Goal: Transaction & Acquisition: Book appointment/travel/reservation

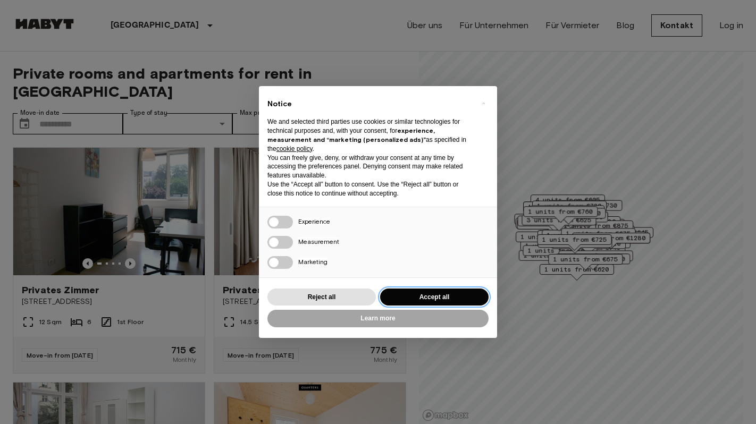
click at [431, 296] on button "Accept all" at bounding box center [434, 298] width 108 height 18
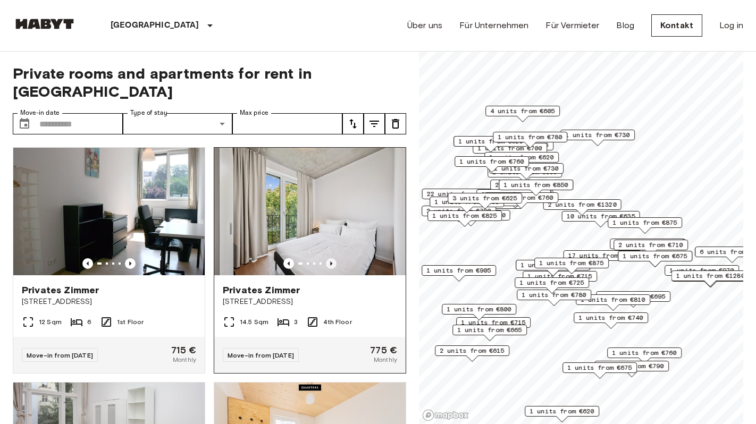
click at [334, 258] on icon "Previous image" at bounding box center [331, 263] width 11 height 11
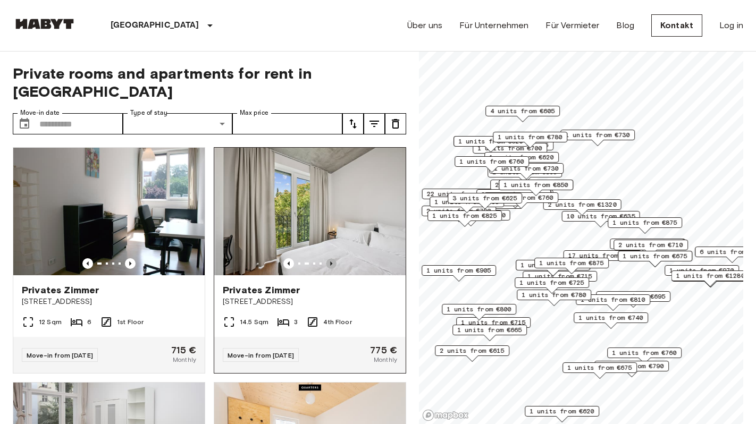
click at [334, 258] on icon "Previous image" at bounding box center [331, 263] width 11 height 11
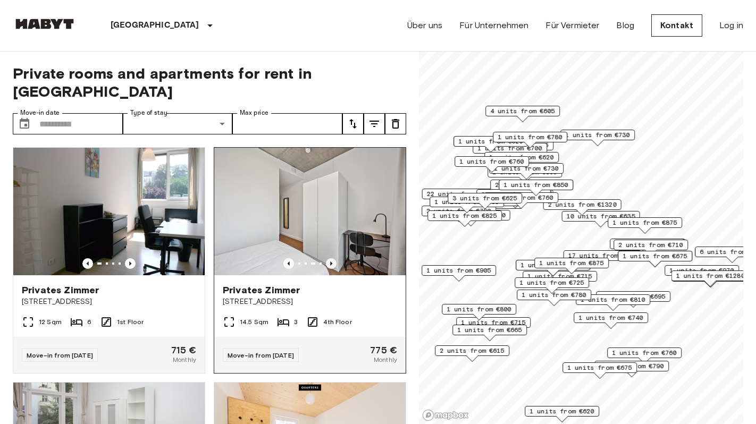
click at [334, 258] on icon "Previous image" at bounding box center [331, 263] width 11 height 11
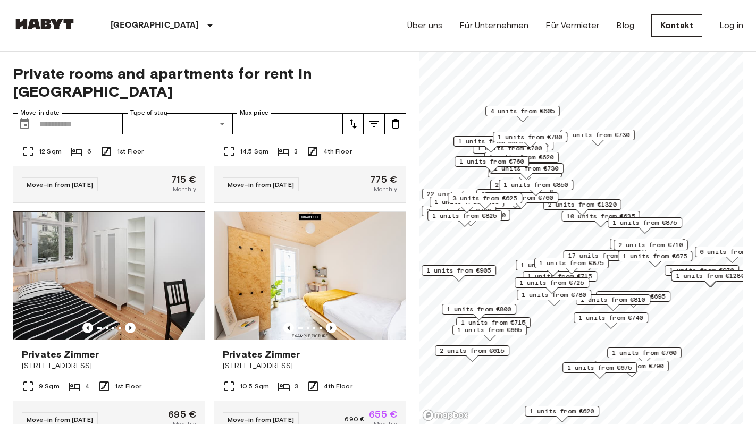
scroll to position [164, 0]
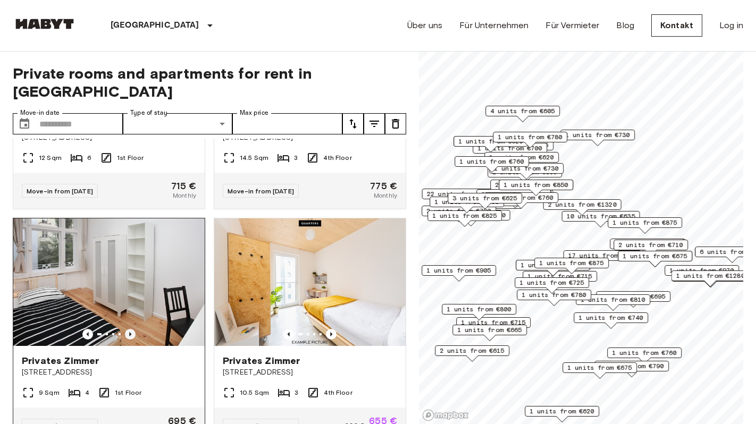
click at [129, 329] on icon "Previous image" at bounding box center [130, 334] width 11 height 11
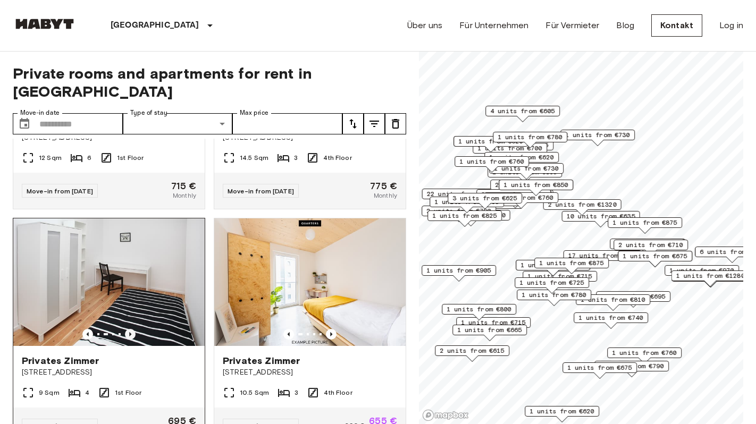
click at [129, 329] on icon "Previous image" at bounding box center [130, 334] width 11 height 11
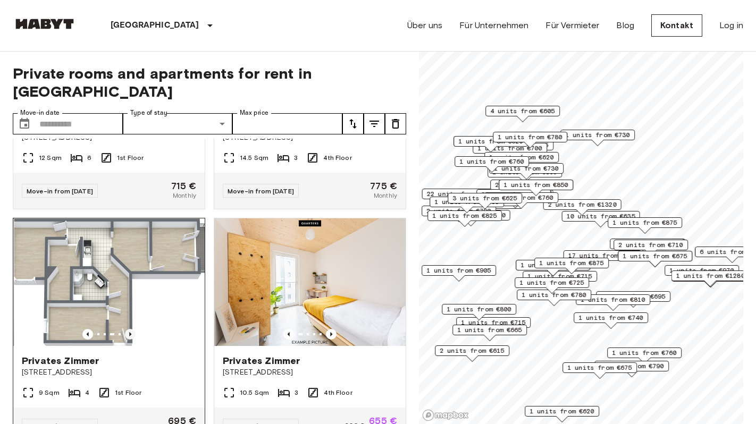
click at [129, 329] on icon "Previous image" at bounding box center [130, 334] width 11 height 11
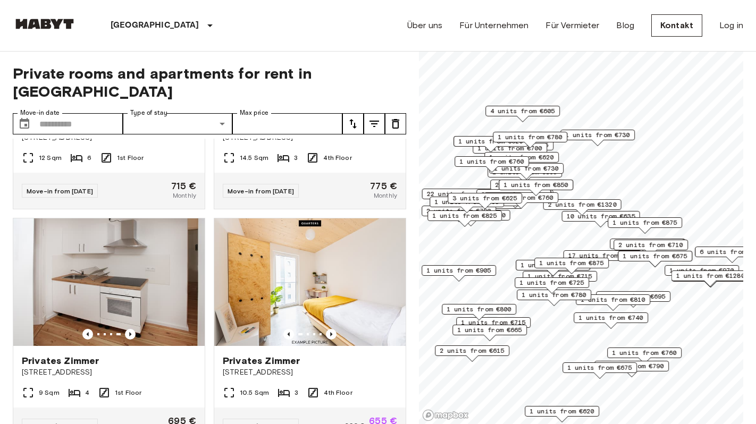
click at [516, 330] on span "1 units from €665" at bounding box center [489, 330] width 65 height 10
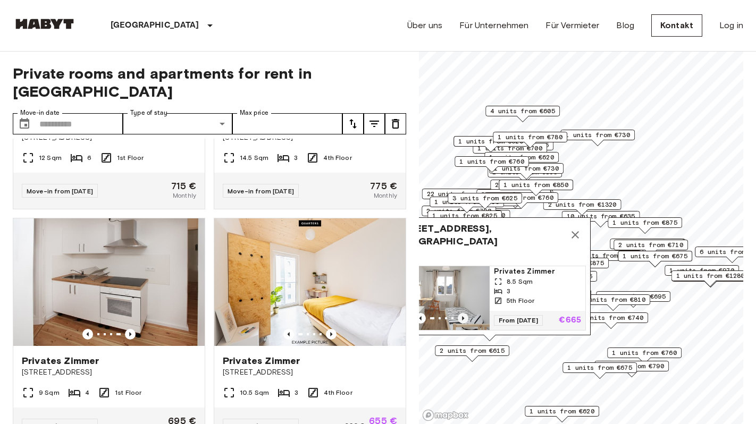
click at [466, 319] on icon "Previous image" at bounding box center [463, 318] width 11 height 11
click at [576, 230] on icon "Map marker" at bounding box center [575, 235] width 13 height 13
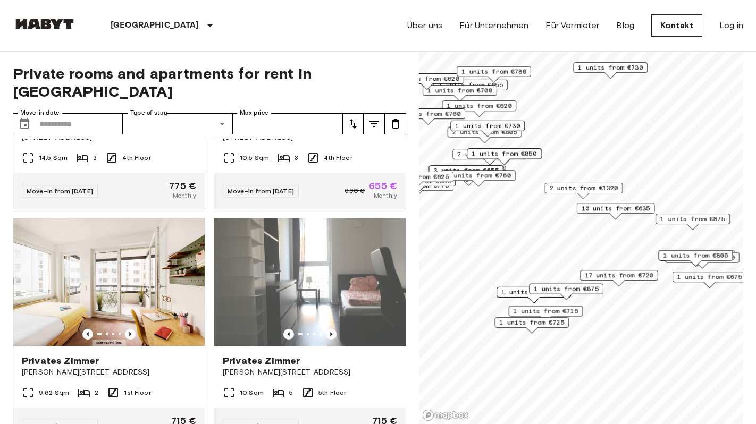
drag, startPoint x: 555, startPoint y: 382, endPoint x: 551, endPoint y: 296, distance: 86.8
click at [551, 306] on div "1 units from €715" at bounding box center [546, 311] width 74 height 11
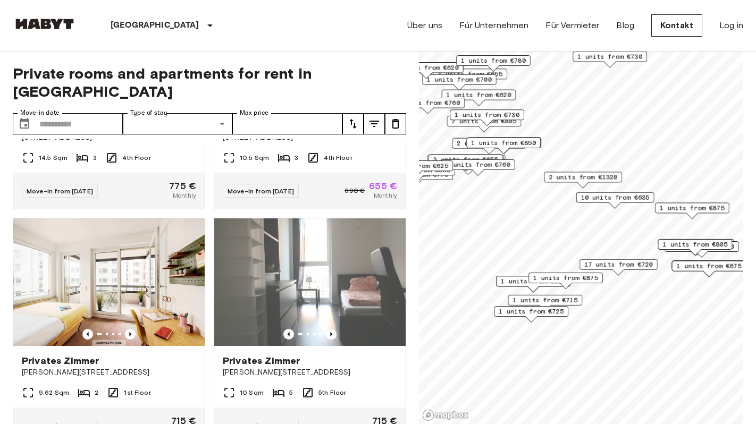
scroll to position [399, 0]
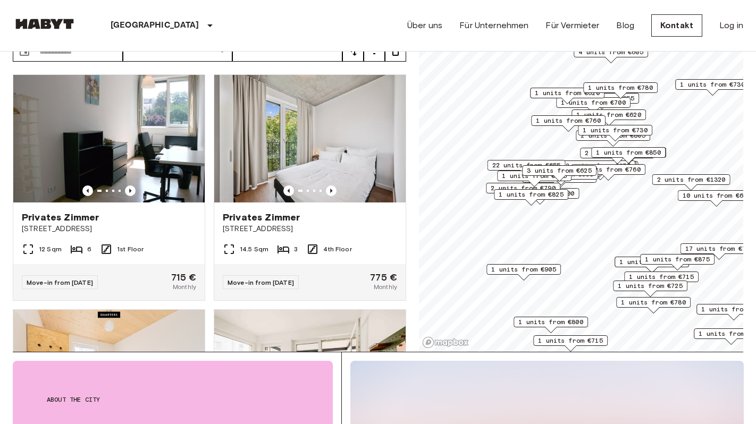
scroll to position [76, 0]
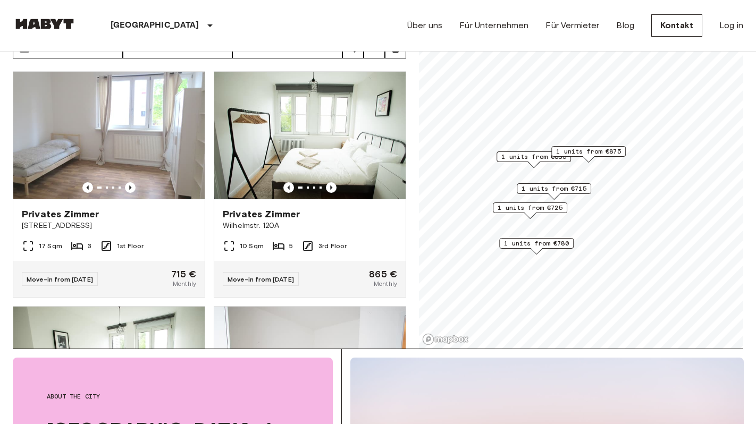
scroll to position [95, 0]
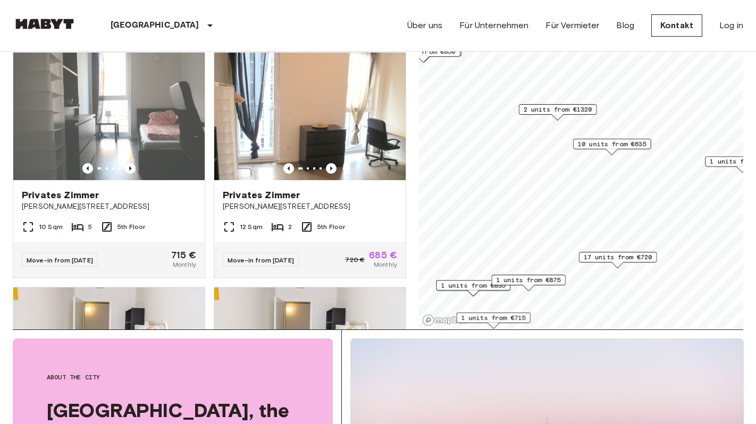
click at [607, 146] on span "10 units from €635" at bounding box center [612, 144] width 69 height 10
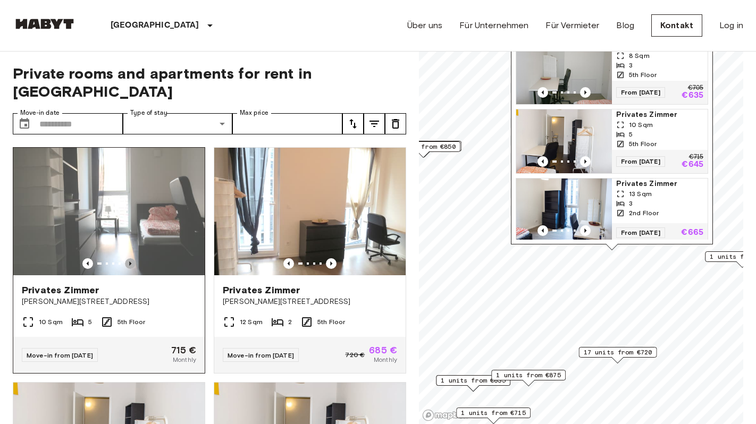
click at [132, 258] on icon "Previous image" at bounding box center [130, 263] width 11 height 11
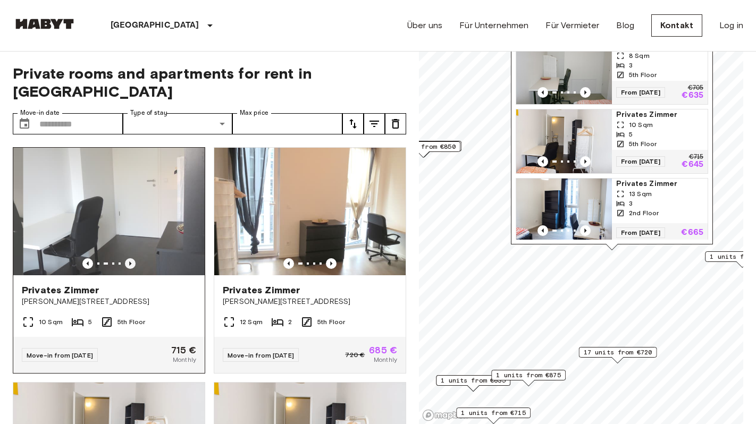
click at [132, 258] on icon "Previous image" at bounding box center [130, 263] width 11 height 11
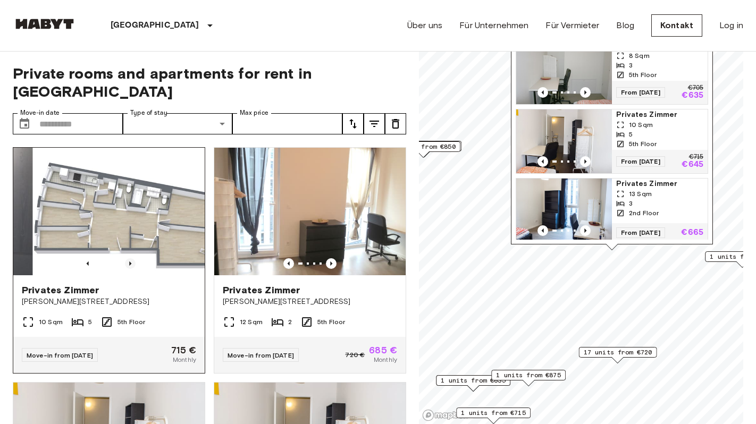
click at [132, 258] on icon "Previous image" at bounding box center [130, 263] width 11 height 11
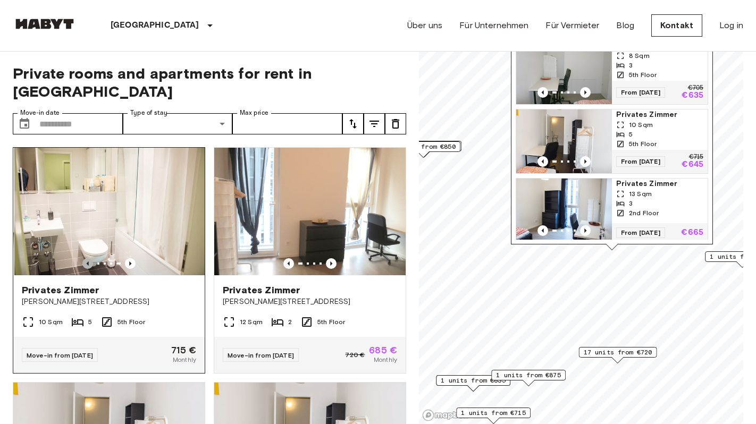
click at [89, 258] on icon "Previous image" at bounding box center [87, 263] width 11 height 11
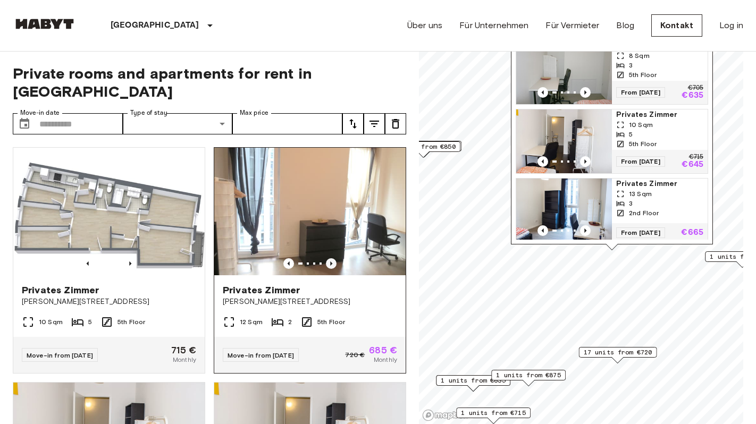
click at [327, 258] on icon "Previous image" at bounding box center [331, 263] width 11 height 11
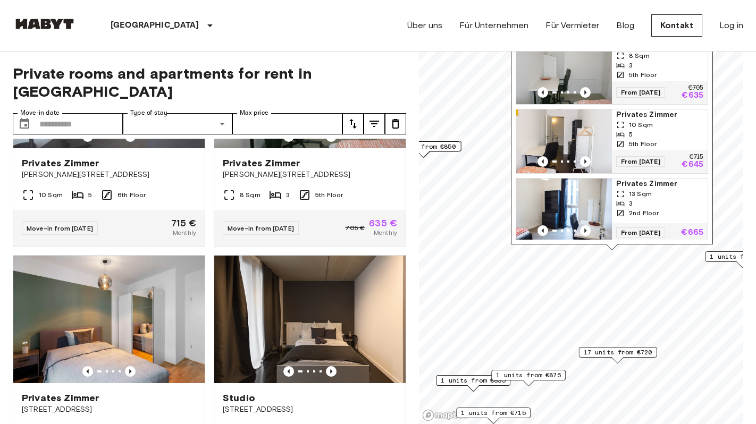
scroll to position [661, 0]
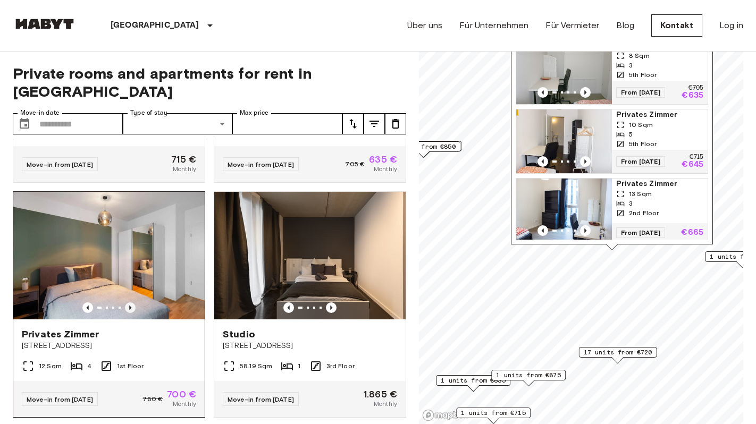
click at [131, 302] on icon "Previous image" at bounding box center [130, 307] width 11 height 11
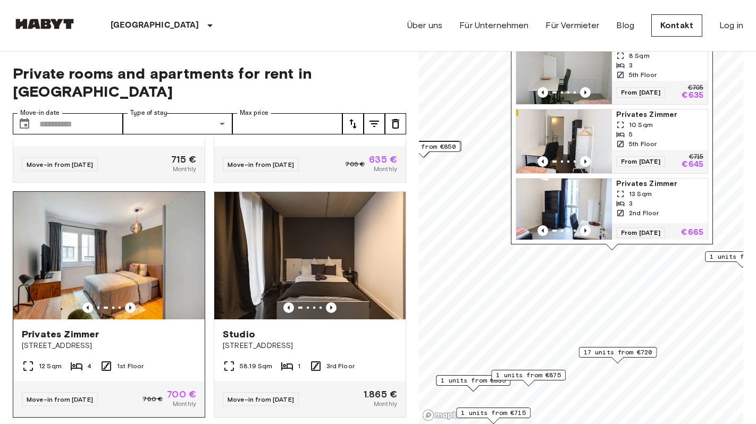
click at [131, 306] on icon "Previous image" at bounding box center [130, 308] width 2 height 4
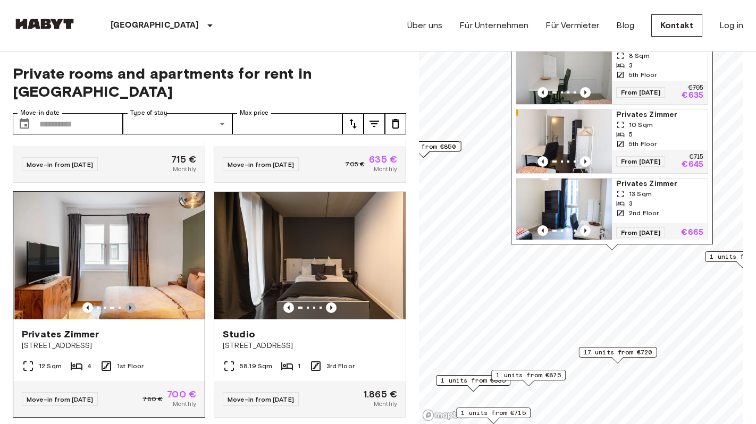
click at [131, 306] on icon "Previous image" at bounding box center [130, 308] width 2 height 4
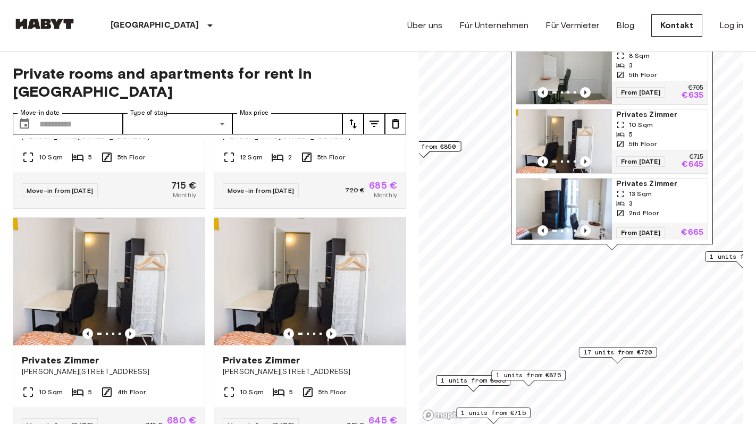
scroll to position [207, 0]
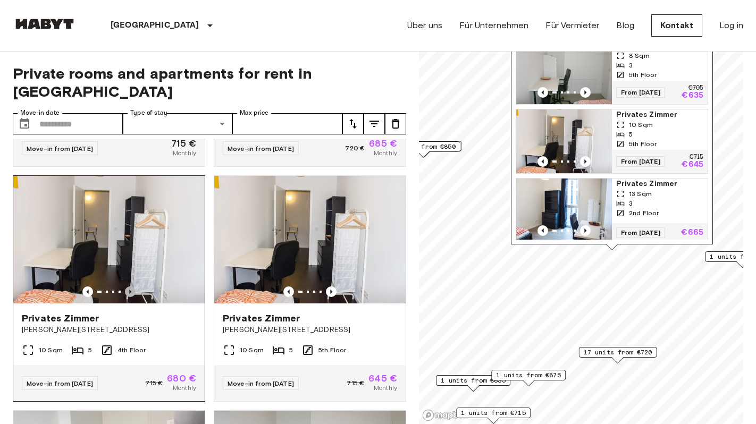
click at [131, 290] on icon "Previous image" at bounding box center [130, 292] width 2 height 4
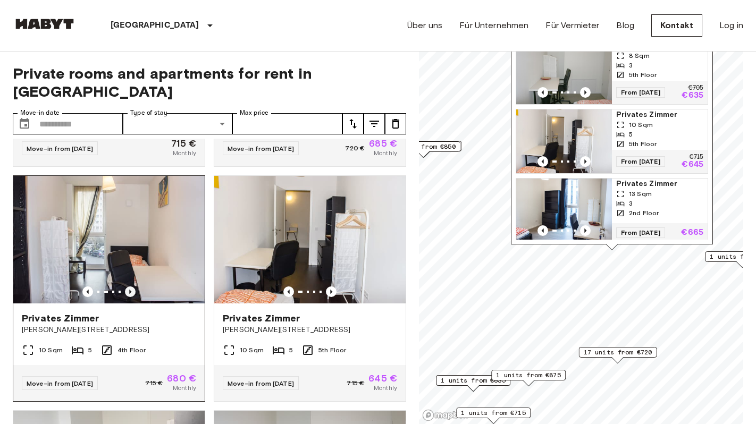
click at [131, 290] on icon "Previous image" at bounding box center [130, 292] width 2 height 4
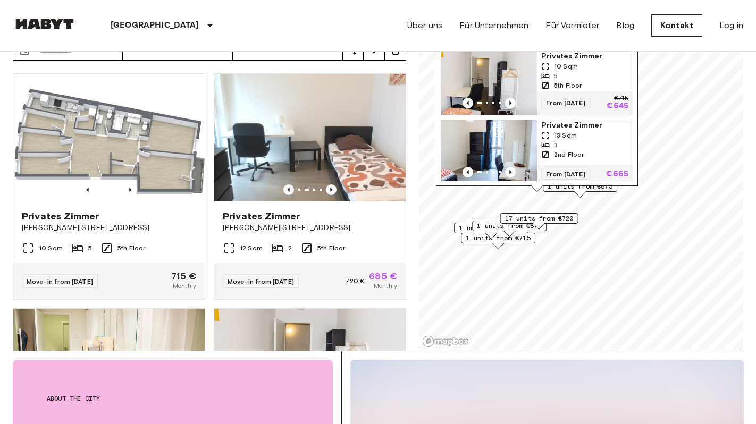
scroll to position [75, 0]
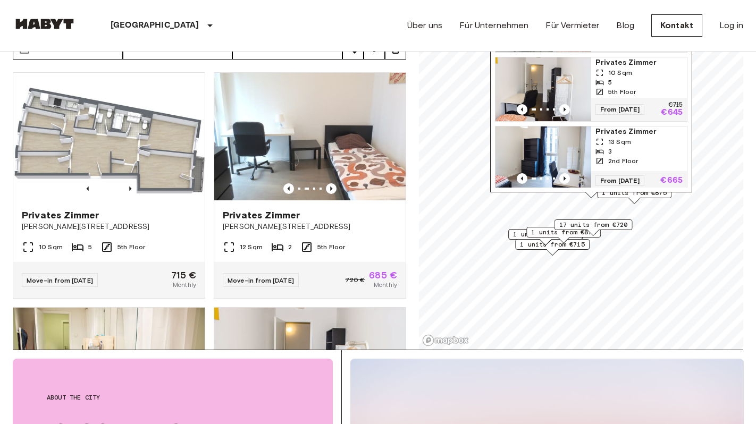
drag, startPoint x: 457, startPoint y: 236, endPoint x: 511, endPoint y: 243, distance: 54.7
click at [511, 243] on div "1 units from €835" at bounding box center [545, 237] width 74 height 16
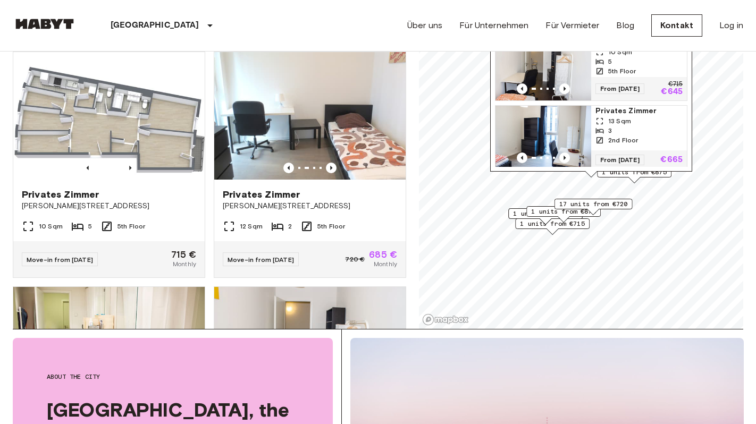
scroll to position [95, 0]
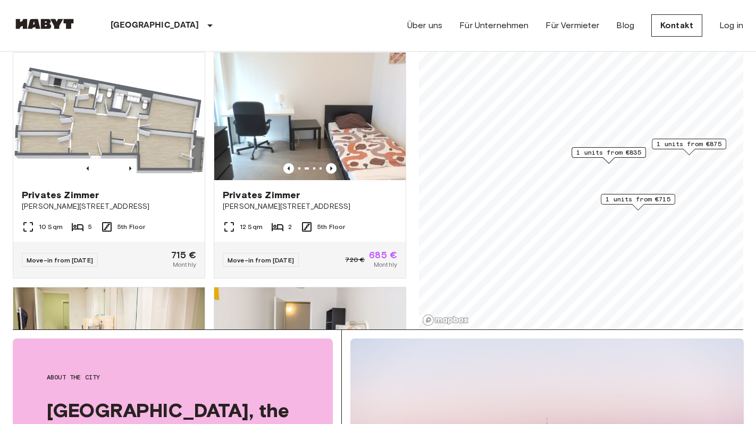
click at [640, 200] on span "1 units from €715" at bounding box center [637, 200] width 65 height 10
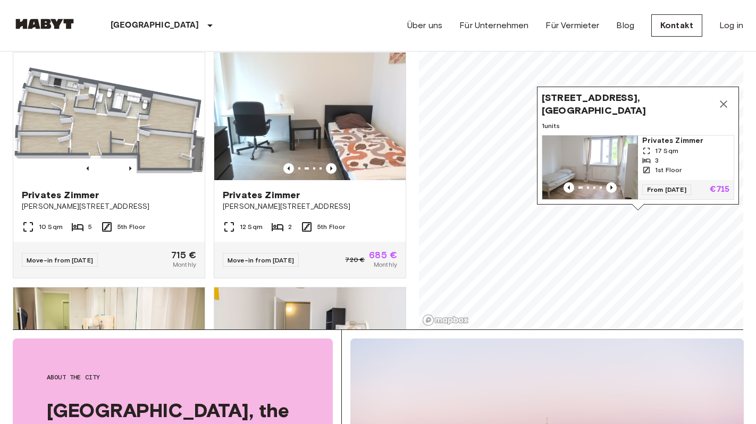
click at [614, 161] on img "Map marker" at bounding box center [590, 168] width 96 height 64
click at [724, 104] on icon "Map marker" at bounding box center [723, 104] width 13 height 13
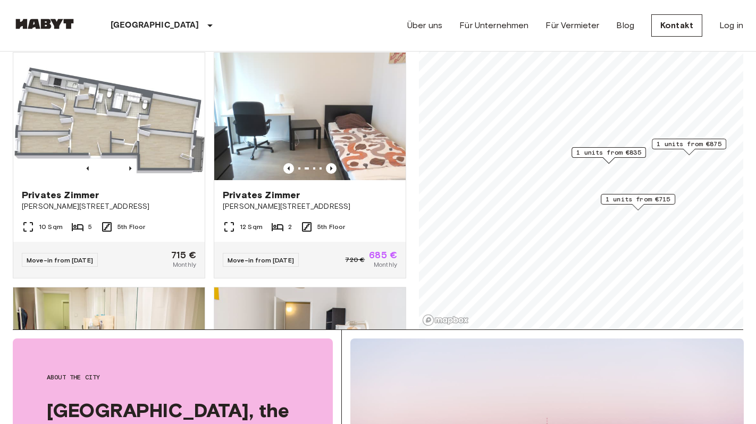
scroll to position [0, 0]
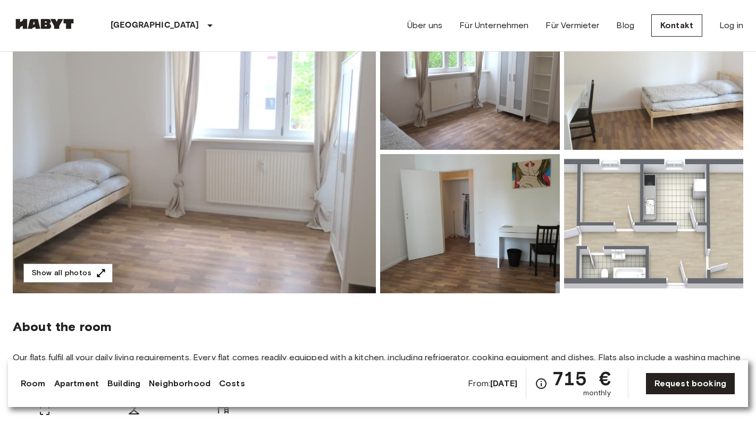
scroll to position [128, 0]
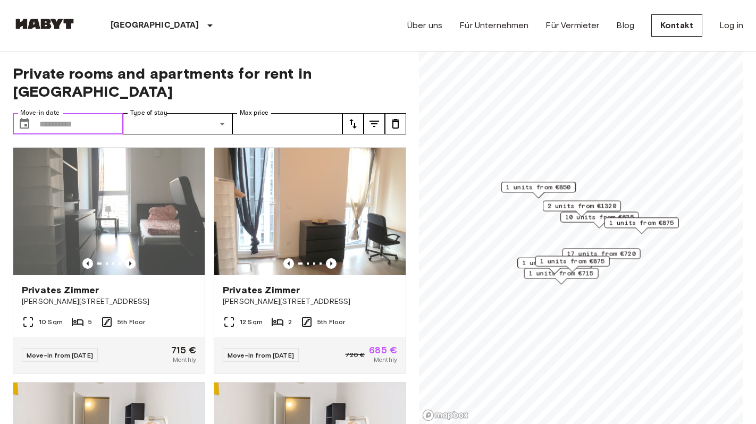
click at [91, 113] on input "Move-in date" at bounding box center [80, 123] width 83 height 21
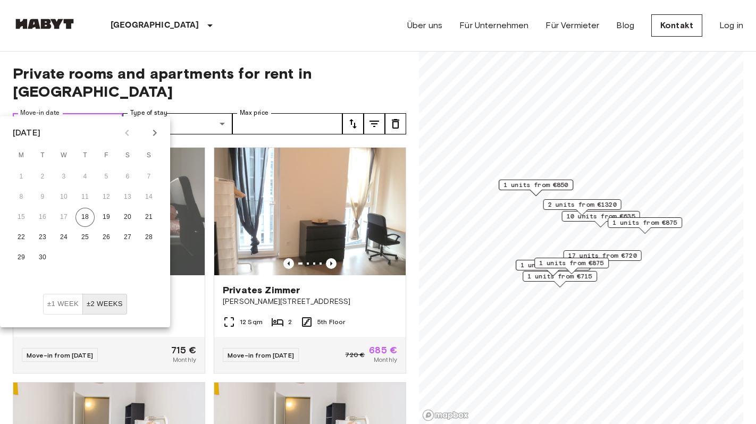
click at [77, 113] on input "Move-in date" at bounding box center [80, 123] width 83 height 21
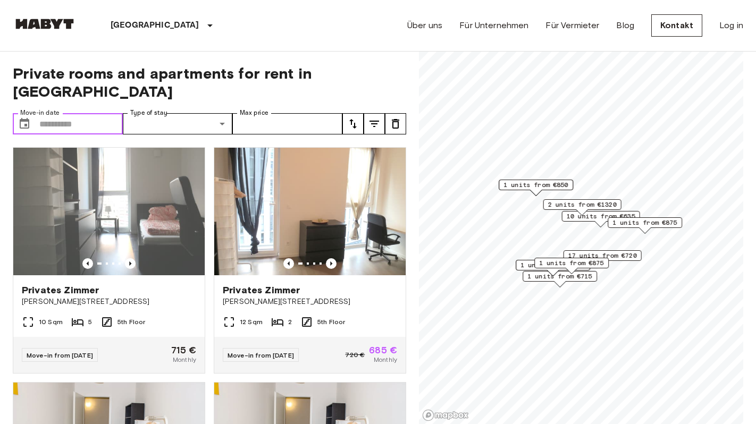
click at [96, 113] on input "Move-in date" at bounding box center [80, 123] width 83 height 21
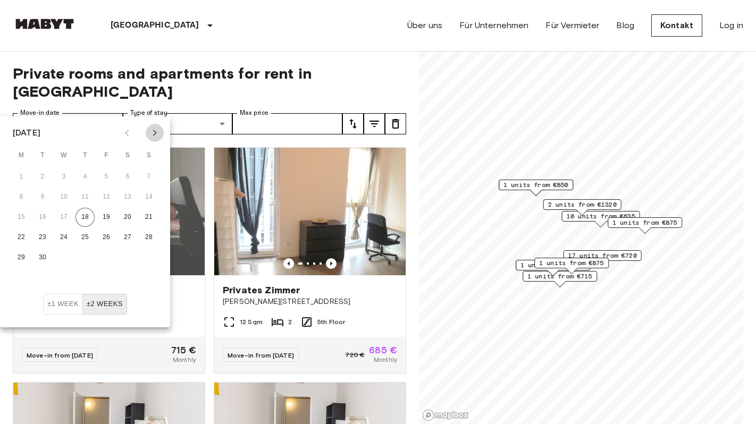
click at [154, 132] on icon "Next month" at bounding box center [154, 132] width 13 height 13
click at [21, 235] on button "20" at bounding box center [21, 237] width 19 height 19
type input "**********"
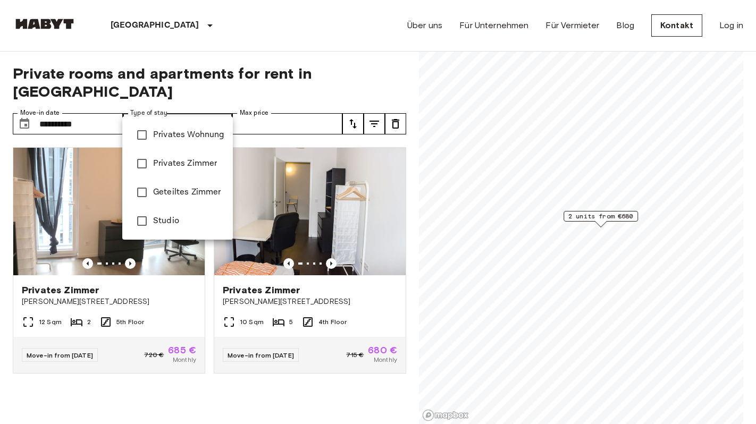
click at [175, 162] on span "Privates Zimmer" at bounding box center [188, 163] width 71 height 13
type input "**********"
click at [284, 111] on div at bounding box center [378, 212] width 756 height 424
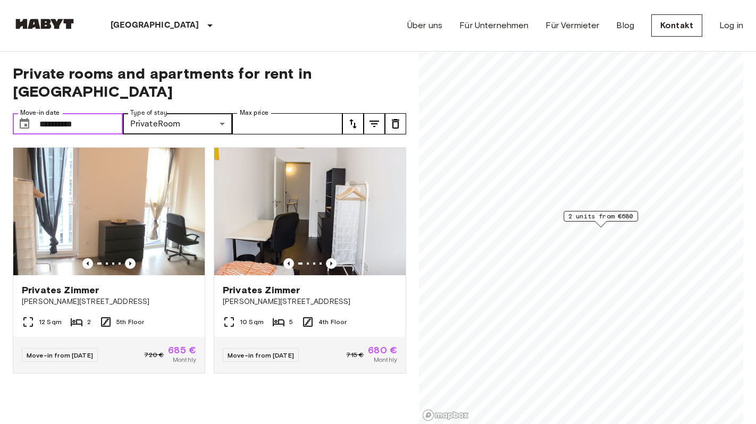
click at [68, 115] on input "**********" at bounding box center [80, 123] width 83 height 21
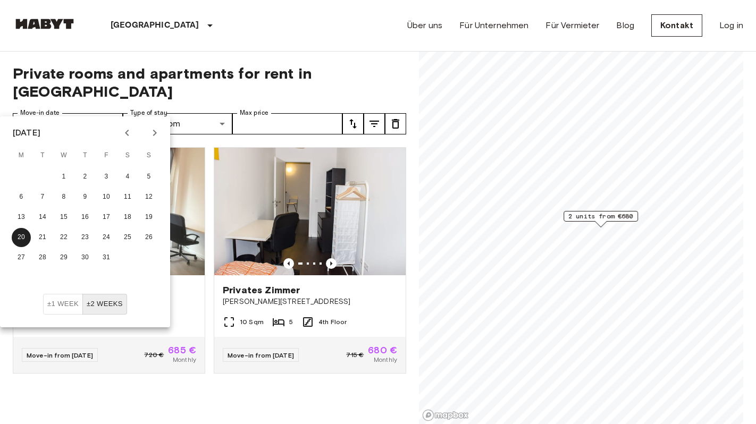
click at [47, 310] on button "±1 week" at bounding box center [63, 304] width 40 height 21
click at [128, 370] on div "Privates Zimmer Bernhard-Weiß-Straße 1-3 12 Sqm 2 5th Floor Move-in from 19 Oct…" at bounding box center [104, 264] width 201 height 250
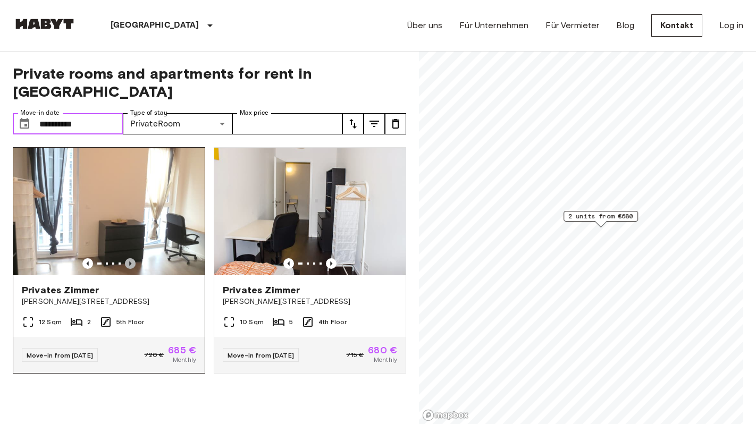
click at [131, 258] on icon "Previous image" at bounding box center [130, 263] width 11 height 11
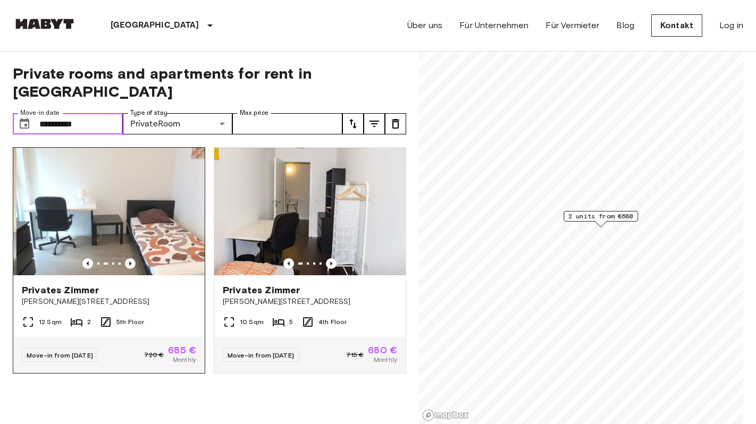
click at [131, 258] on icon "Previous image" at bounding box center [130, 263] width 11 height 11
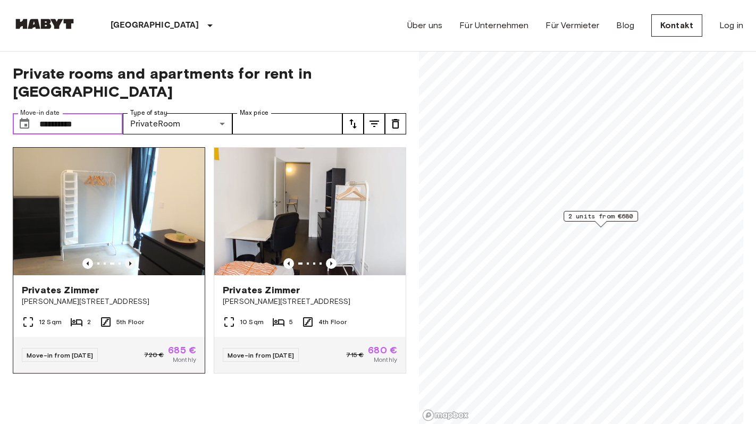
click at [131, 258] on icon "Previous image" at bounding box center [130, 263] width 11 height 11
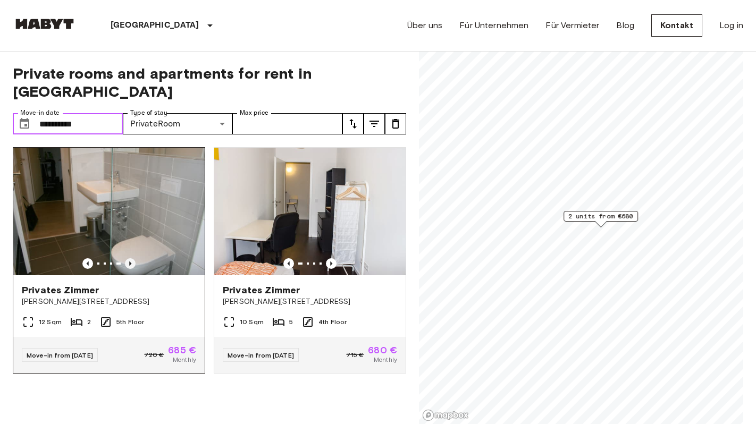
click at [131, 258] on icon "Previous image" at bounding box center [130, 263] width 11 height 11
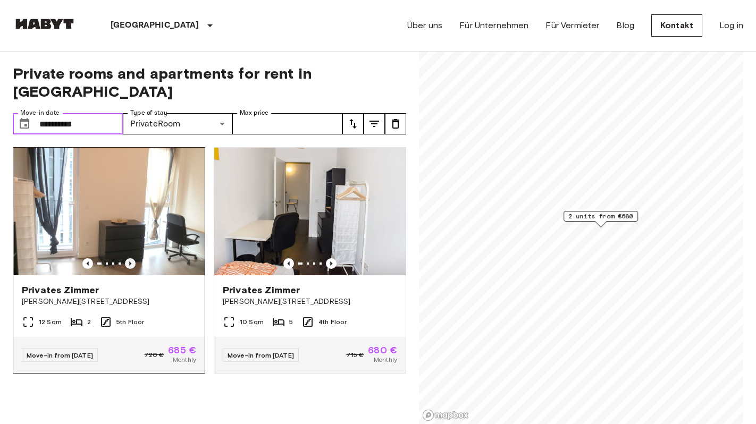
click at [131, 258] on icon "Previous image" at bounding box center [130, 263] width 11 height 11
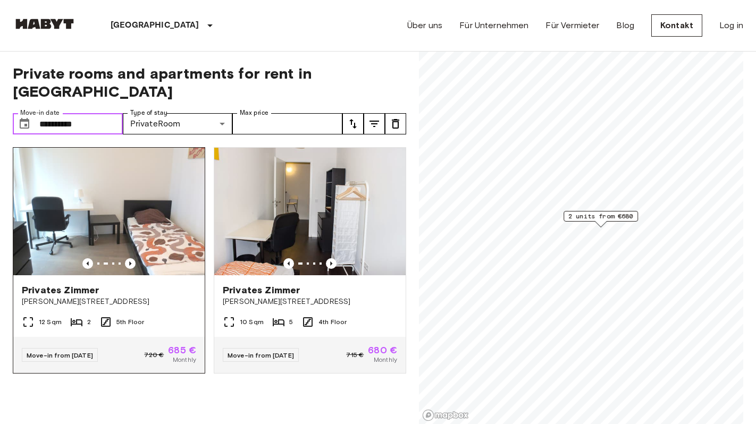
click at [117, 192] on img at bounding box center [108, 212] width 191 height 128
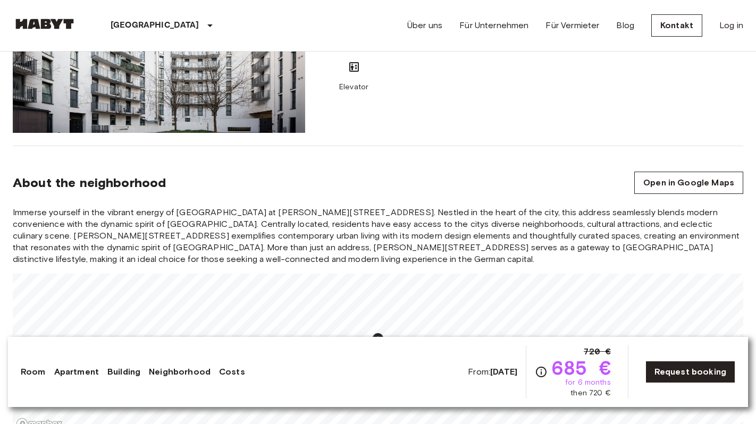
scroll to position [837, 0]
